Goal: Task Accomplishment & Management: Use online tool/utility

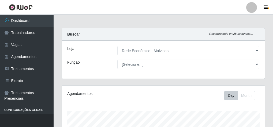
select select "194"
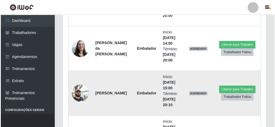
scroll to position [380, 0]
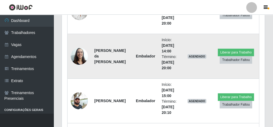
click at [79, 51] on img at bounding box center [79, 56] width 17 height 17
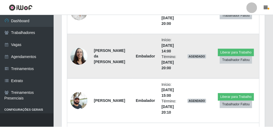
scroll to position [111, 201]
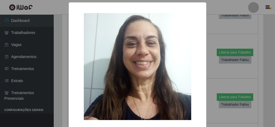
click at [211, 58] on div "× OK Cancel" at bounding box center [137, 63] width 275 height 127
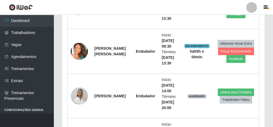
scroll to position [294, 0]
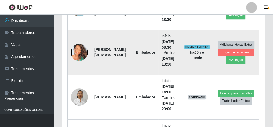
click at [82, 52] on img at bounding box center [79, 52] width 17 height 17
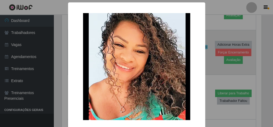
scroll to position [111, 201]
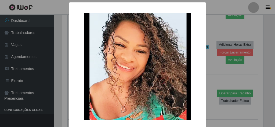
click at [232, 74] on div "× OK Cancel" at bounding box center [137, 63] width 275 height 127
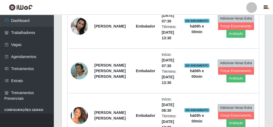
scroll to position [230, 0]
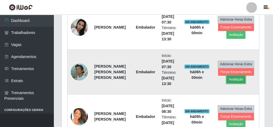
click at [232, 78] on button "Avaliação" at bounding box center [236, 80] width 19 height 8
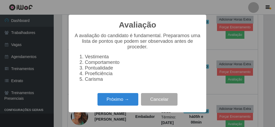
click at [225, 51] on div "Avaliação × A avaliação do candidato é fundamental. Preparamos uma lista de pon…" at bounding box center [137, 63] width 275 height 127
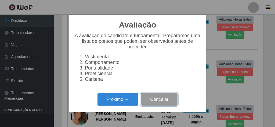
click at [154, 101] on button "Cancelar" at bounding box center [159, 99] width 36 height 13
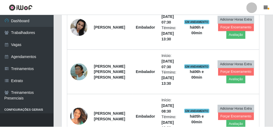
scroll to position [111, 203]
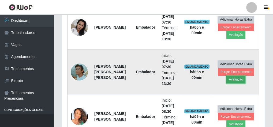
click at [237, 78] on button "Avaliação" at bounding box center [236, 80] width 19 height 8
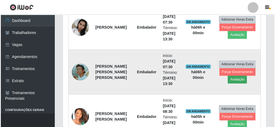
scroll to position [111, 201]
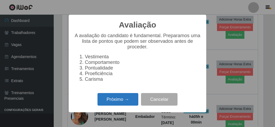
click at [121, 105] on button "Próximo →" at bounding box center [117, 99] width 41 height 13
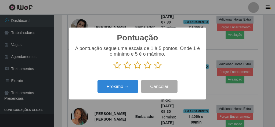
scroll to position [268002, 267912]
click at [157, 65] on icon at bounding box center [158, 65] width 8 height 8
click at [154, 69] on input "radio" at bounding box center [154, 69] width 0 height 0
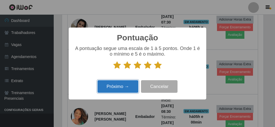
click at [118, 88] on button "Próximo →" at bounding box center [117, 86] width 41 height 13
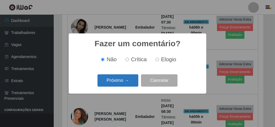
click at [129, 78] on button "Próximo →" at bounding box center [117, 81] width 41 height 13
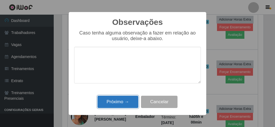
click at [126, 102] on button "Próximo →" at bounding box center [117, 102] width 41 height 13
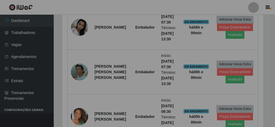
scroll to position [111, 203]
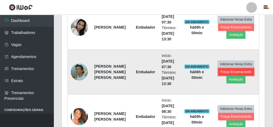
click at [225, 69] on button "Forçar Encerramento" at bounding box center [236, 72] width 36 height 8
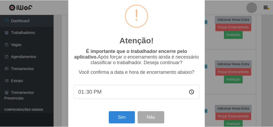
scroll to position [17, 0]
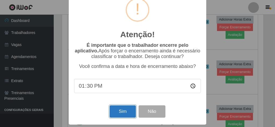
click at [120, 114] on button "Sim" at bounding box center [122, 112] width 26 height 13
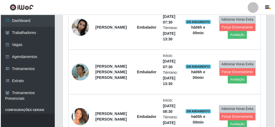
scroll to position [0, 0]
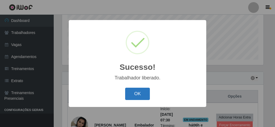
click at [131, 93] on button "OK" at bounding box center [137, 94] width 25 height 13
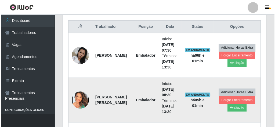
scroll to position [175, 0]
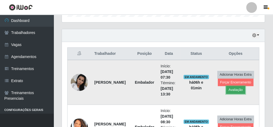
click at [232, 88] on button "Avaliação" at bounding box center [235, 90] width 19 height 8
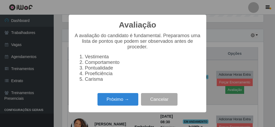
scroll to position [111, 201]
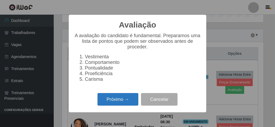
click at [116, 103] on button "Próximo →" at bounding box center [117, 99] width 41 height 13
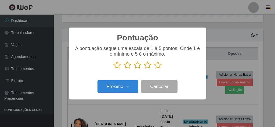
scroll to position [268002, 267912]
click at [157, 67] on icon at bounding box center [158, 65] width 8 height 8
click at [154, 69] on input "radio" at bounding box center [154, 69] width 0 height 0
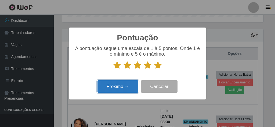
click at [127, 85] on button "Próximo →" at bounding box center [117, 86] width 41 height 13
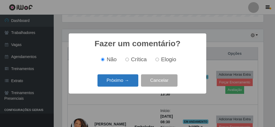
click at [128, 81] on button "Próximo →" at bounding box center [117, 81] width 41 height 13
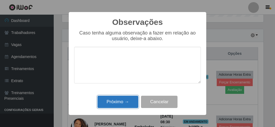
click at [127, 100] on button "Próximo →" at bounding box center [117, 102] width 41 height 13
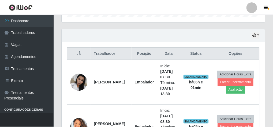
scroll to position [111, 203]
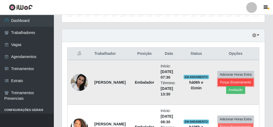
click at [235, 79] on button "Forçar Encerramento" at bounding box center [236, 83] width 36 height 8
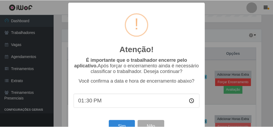
scroll to position [17, 0]
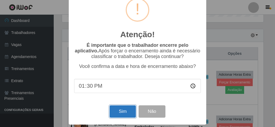
click at [114, 112] on button "Sim" at bounding box center [122, 112] width 26 height 13
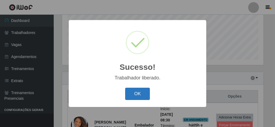
click at [141, 96] on button "OK" at bounding box center [137, 94] width 25 height 13
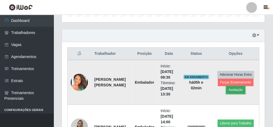
click at [238, 90] on button "Avaliação" at bounding box center [235, 90] width 19 height 8
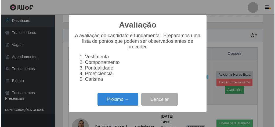
scroll to position [111, 201]
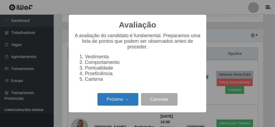
click at [120, 104] on button "Próximo →" at bounding box center [117, 99] width 41 height 13
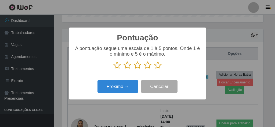
scroll to position [268002, 267912]
click at [158, 67] on icon at bounding box center [158, 65] width 8 height 8
click at [154, 69] on input "radio" at bounding box center [154, 69] width 0 height 0
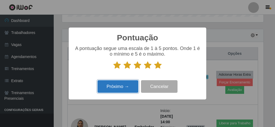
click at [125, 86] on button "Próximo →" at bounding box center [117, 86] width 41 height 13
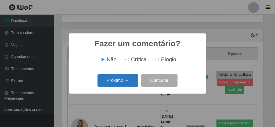
click at [125, 80] on button "Próximo →" at bounding box center [117, 81] width 41 height 13
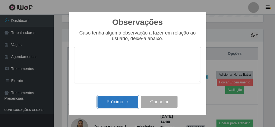
click at [120, 102] on button "Próximo →" at bounding box center [117, 102] width 41 height 13
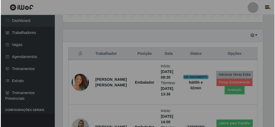
scroll to position [111, 203]
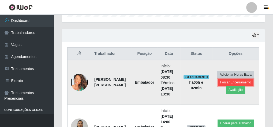
click at [232, 80] on button "Forçar Encerramento" at bounding box center [236, 83] width 36 height 8
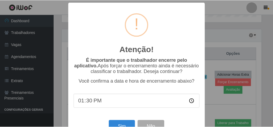
scroll to position [17, 0]
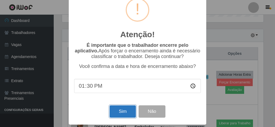
click at [119, 110] on button "Sim" at bounding box center [122, 112] width 26 height 13
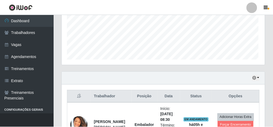
scroll to position [111, 201]
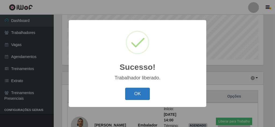
click at [129, 93] on button "OK" at bounding box center [137, 94] width 25 height 13
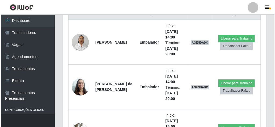
scroll to position [218, 0]
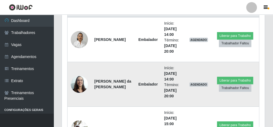
click at [82, 81] on img at bounding box center [79, 84] width 17 height 17
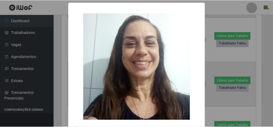
scroll to position [111, 201]
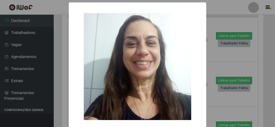
click at [213, 57] on div "× OK Cancel" at bounding box center [137, 63] width 275 height 127
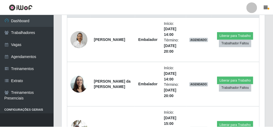
scroll to position [111, 203]
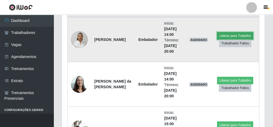
click at [234, 34] on button "Liberar para Trabalho" at bounding box center [235, 36] width 36 height 8
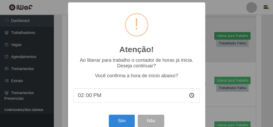
scroll to position [111, 201]
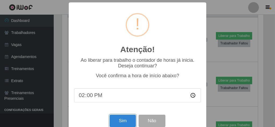
drag, startPoint x: 124, startPoint y: 121, endPoint x: 115, endPoint y: 117, distance: 10.5
click at [122, 121] on button "Sim" at bounding box center [122, 121] width 26 height 13
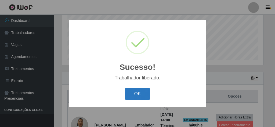
click at [135, 94] on button "OK" at bounding box center [137, 94] width 25 height 13
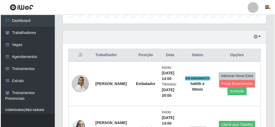
scroll to position [239, 0]
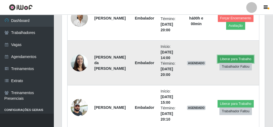
click at [234, 57] on button "Liberar para Trabalho" at bounding box center [236, 59] width 36 height 8
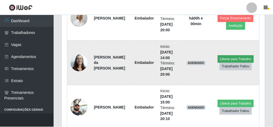
scroll to position [111, 201]
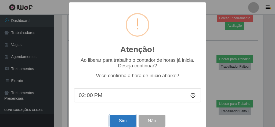
click at [121, 126] on button "Sim" at bounding box center [122, 121] width 26 height 13
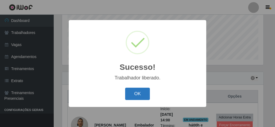
click at [139, 95] on button "OK" at bounding box center [137, 94] width 25 height 13
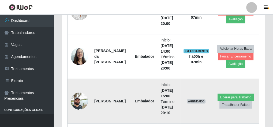
scroll to position [246, 0]
